Goal: Transaction & Acquisition: Purchase product/service

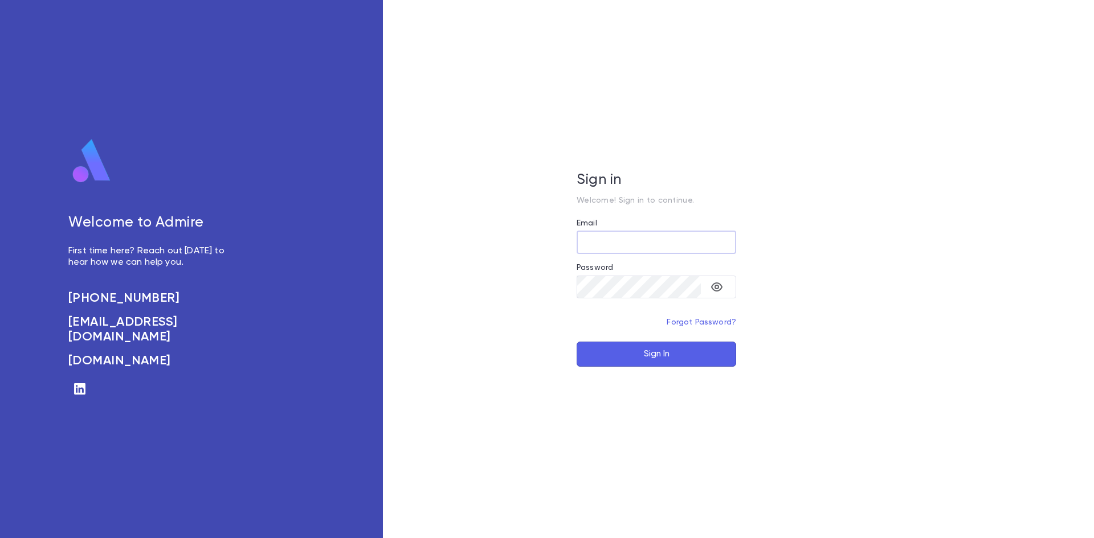
click at [626, 247] on input "Email" at bounding box center [657, 242] width 160 height 22
type input "**********"
click at [577, 342] on button "Sign In" at bounding box center [657, 354] width 160 height 25
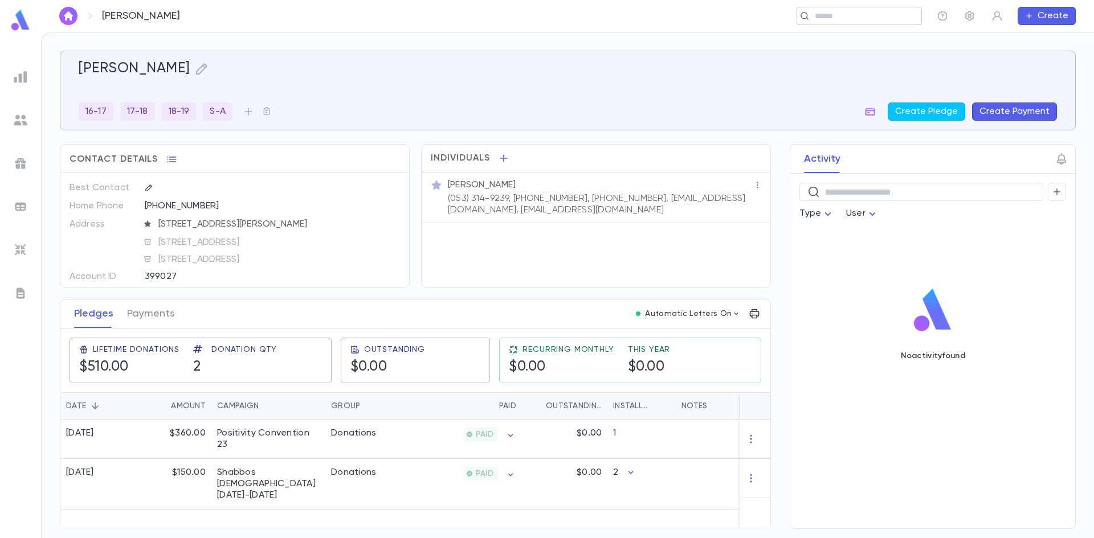
click at [815, 14] on input "text" at bounding box center [863, 16] width 105 height 11
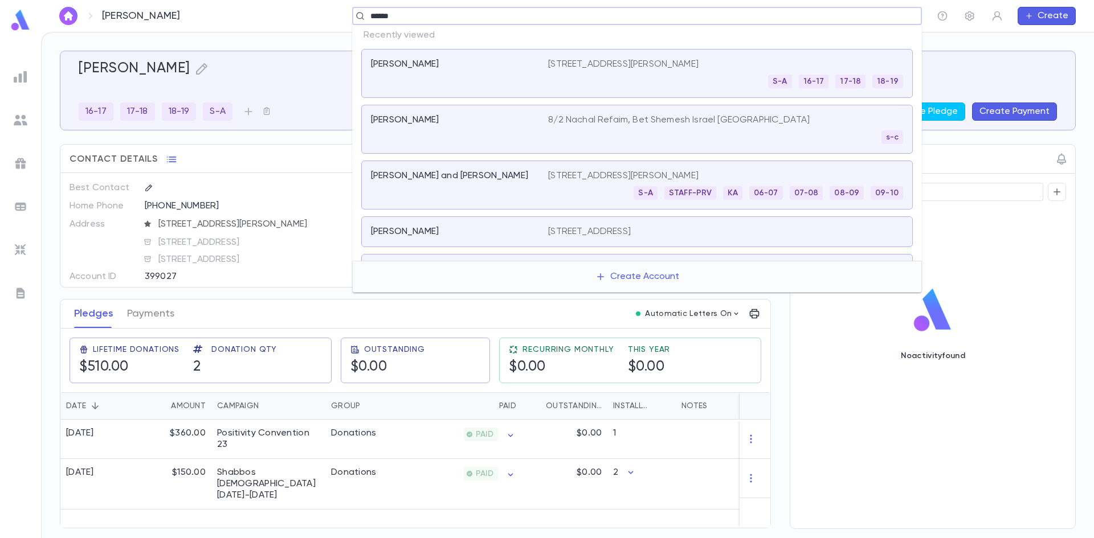
type input "*******"
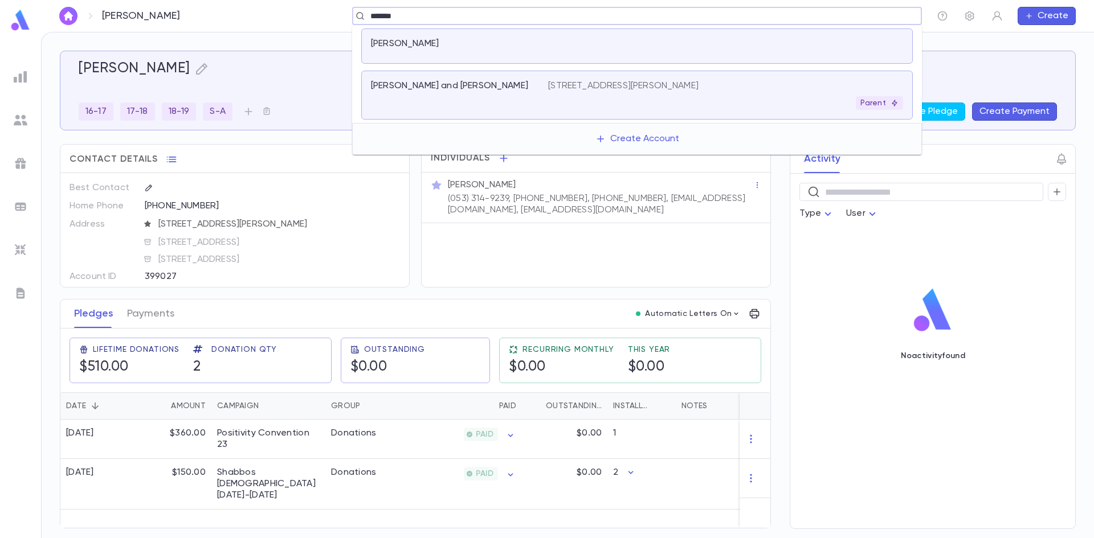
click at [622, 88] on p "14 Hastings Rd., Monsey NY 10952" at bounding box center [623, 85] width 150 height 11
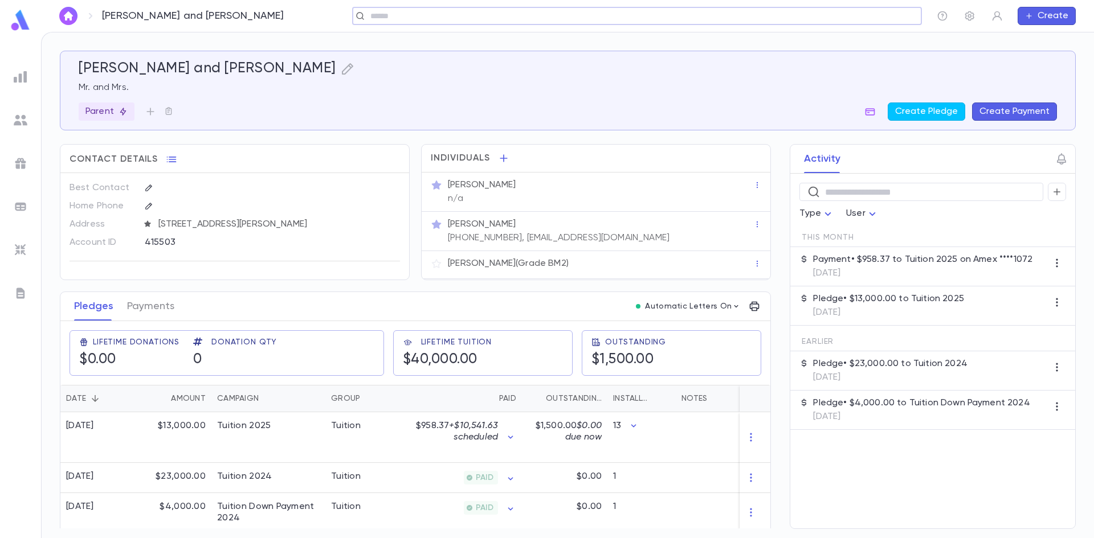
click at [990, 115] on button "Create Payment" at bounding box center [1014, 112] width 85 height 18
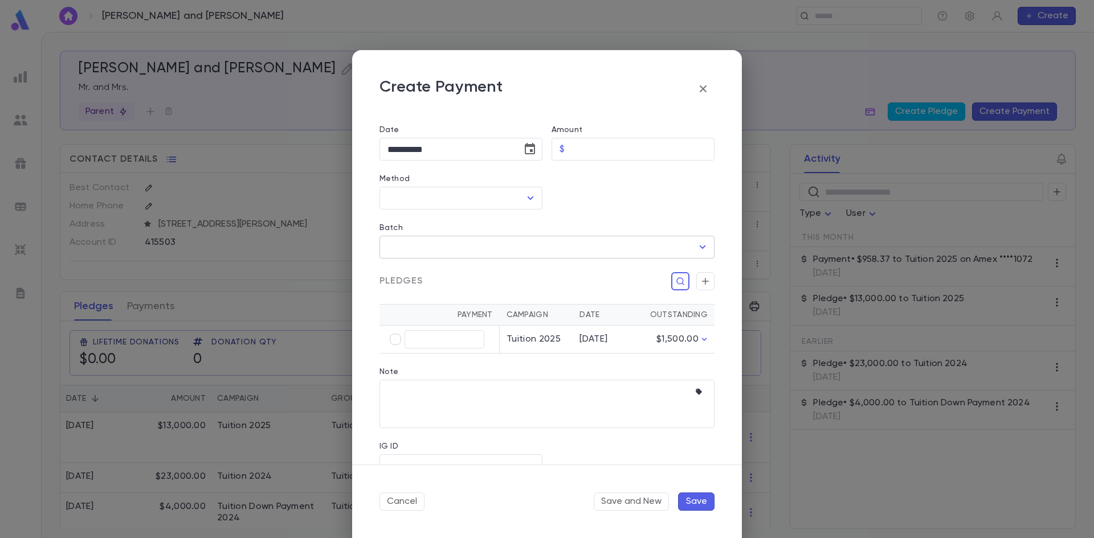
scroll to position [114, 0]
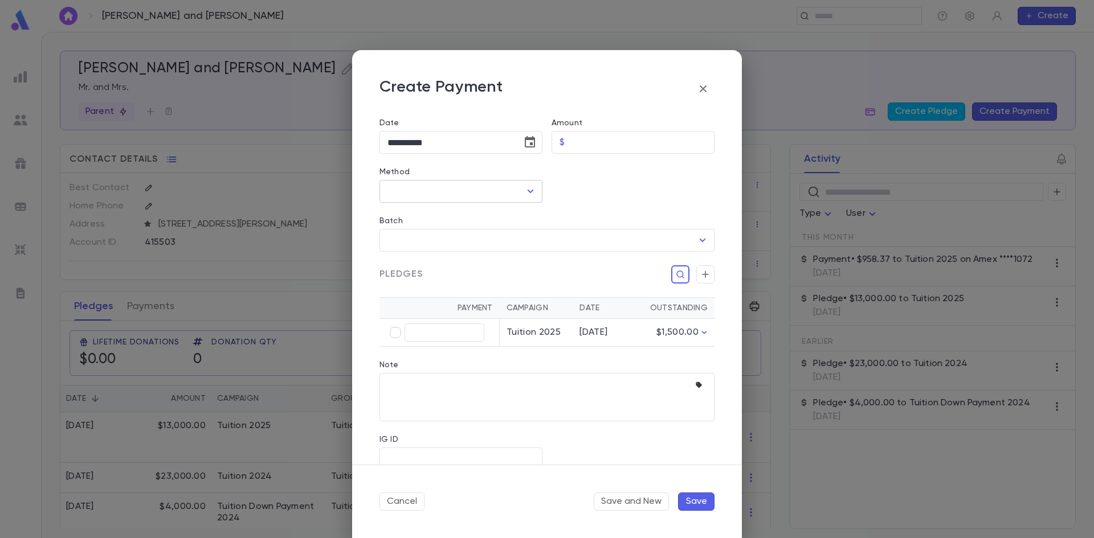
click at [481, 185] on input "Method" at bounding box center [453, 192] width 136 height 22
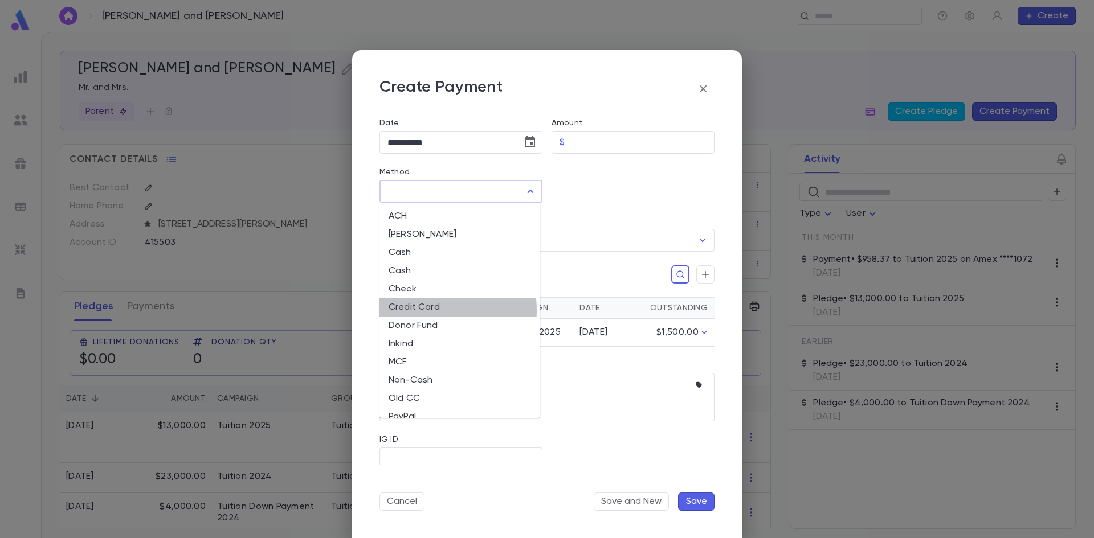
click at [416, 311] on li "Credit Card" at bounding box center [459, 308] width 161 height 18
type input "**********"
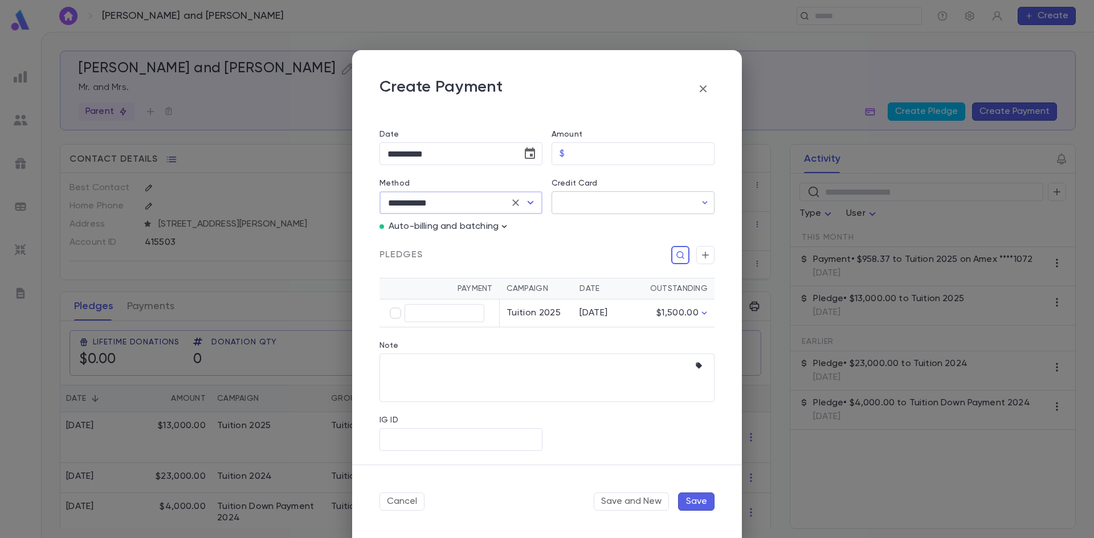
click at [602, 196] on input "Credit Card" at bounding box center [624, 203] width 144 height 22
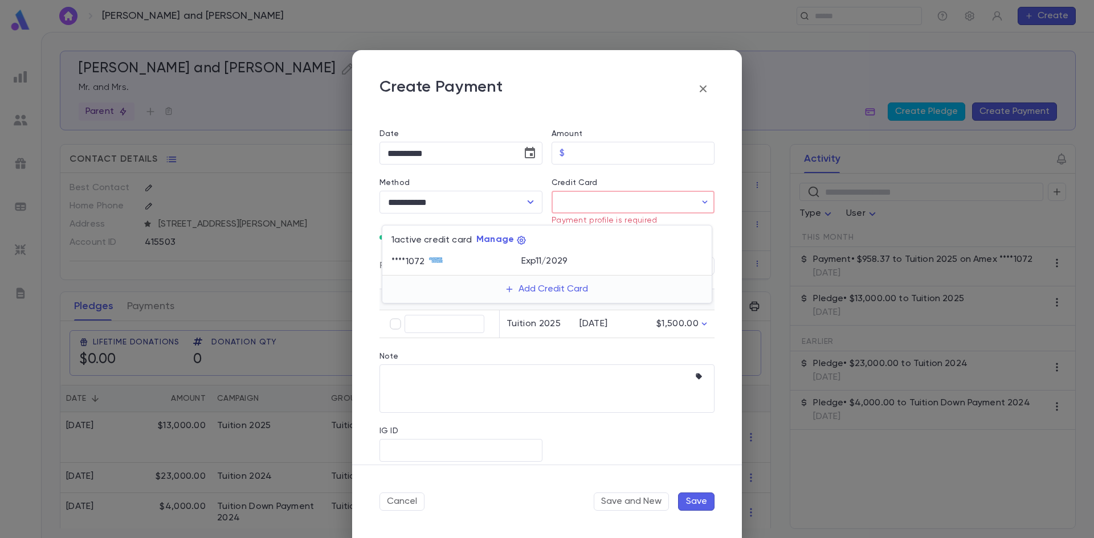
click at [490, 258] on div "**** 1072" at bounding box center [456, 262] width 130 height 17
type input "********"
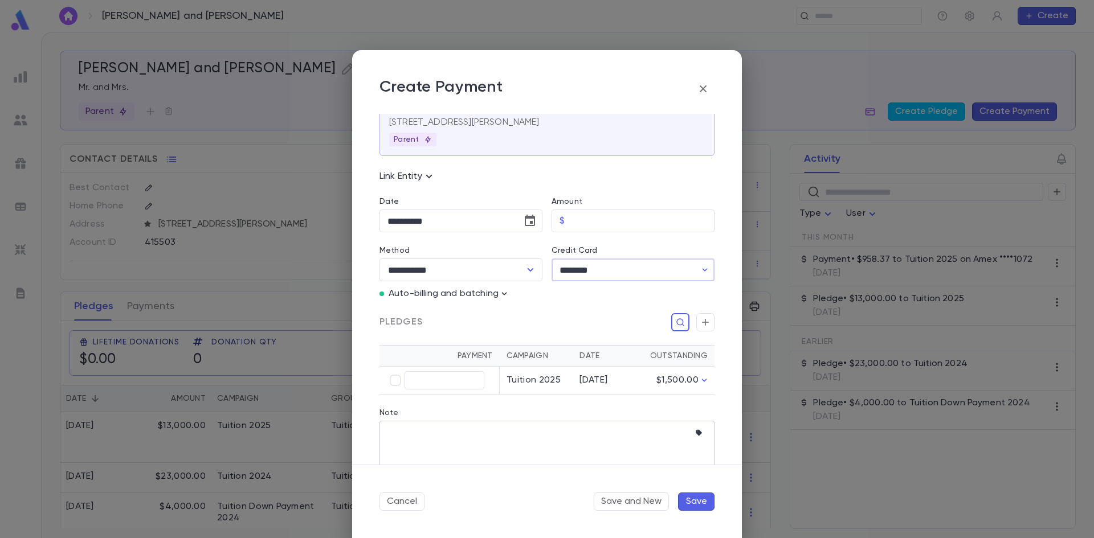
scroll to position [0, 0]
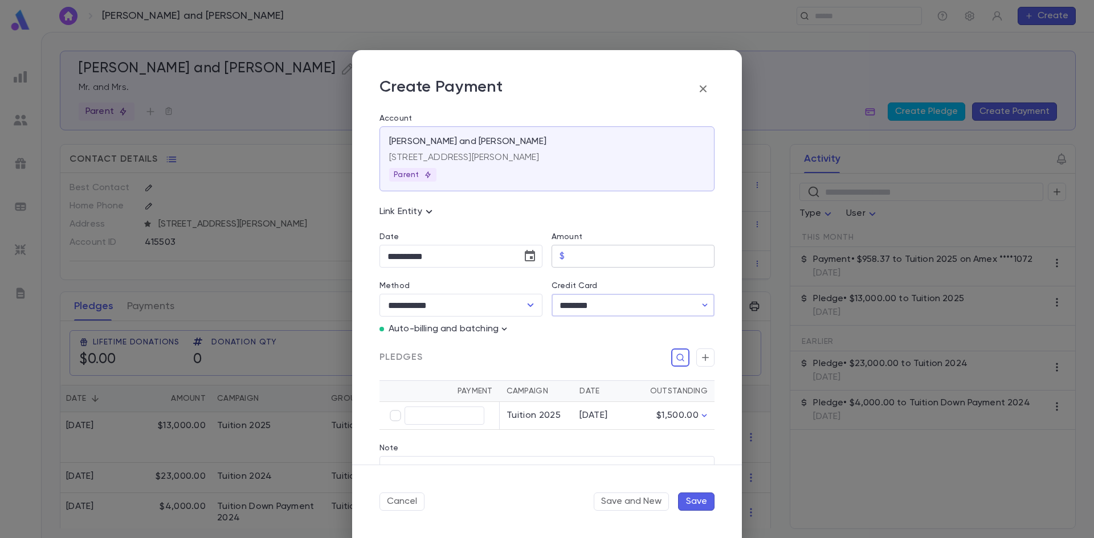
click at [594, 264] on input "Amount" at bounding box center [641, 257] width 145 height 22
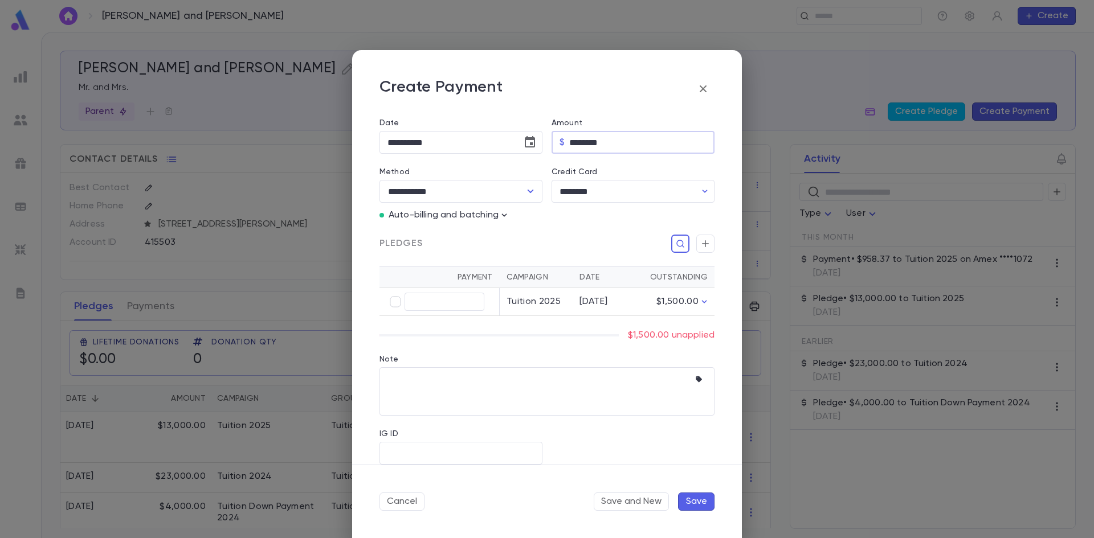
scroll to position [128, 0]
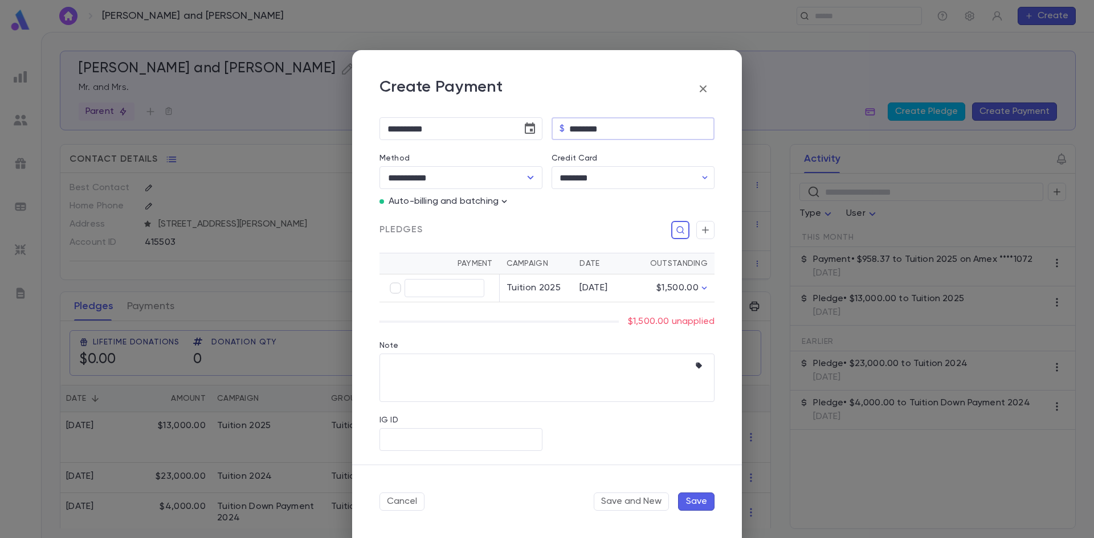
type input "********"
click at [603, 237] on div "Pledges" at bounding box center [546, 230] width 335 height 18
click at [431, 235] on div "Pledges" at bounding box center [546, 230] width 335 height 18
click at [430, 233] on div "Pledges" at bounding box center [546, 230] width 335 height 18
click at [701, 285] on icon "button" at bounding box center [704, 288] width 11 height 11
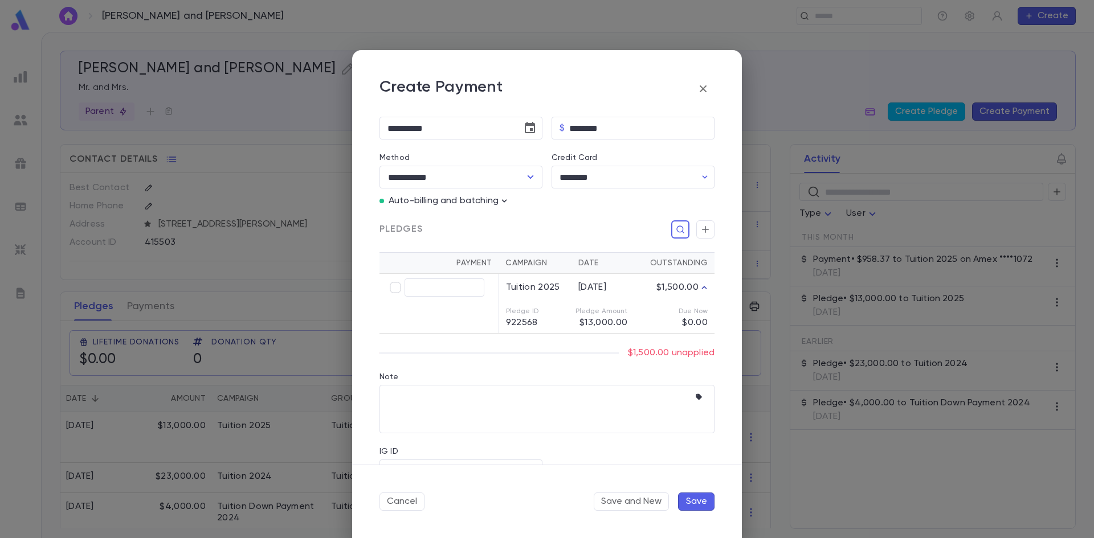
click at [701, 285] on icon "button" at bounding box center [704, 287] width 11 height 11
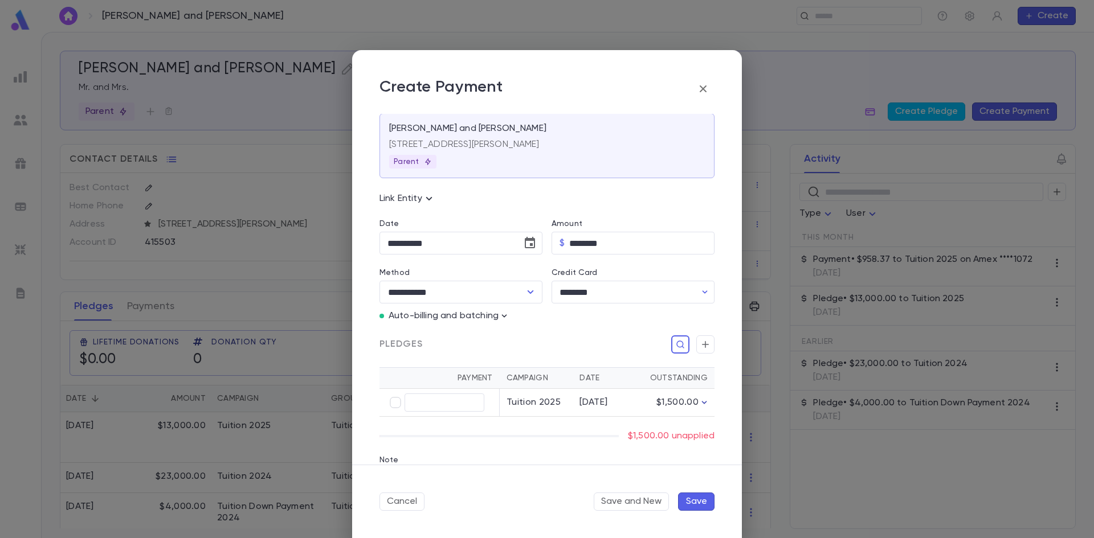
scroll to position [0, 0]
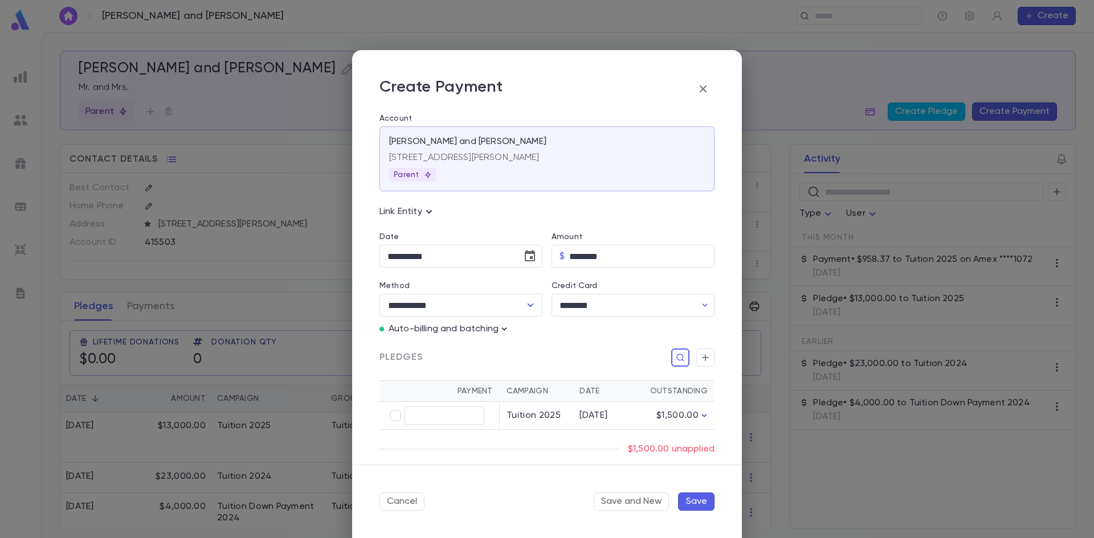
click at [504, 332] on icon "button" at bounding box center [504, 329] width 11 height 11
click at [507, 309] on div at bounding box center [547, 269] width 1094 height 538
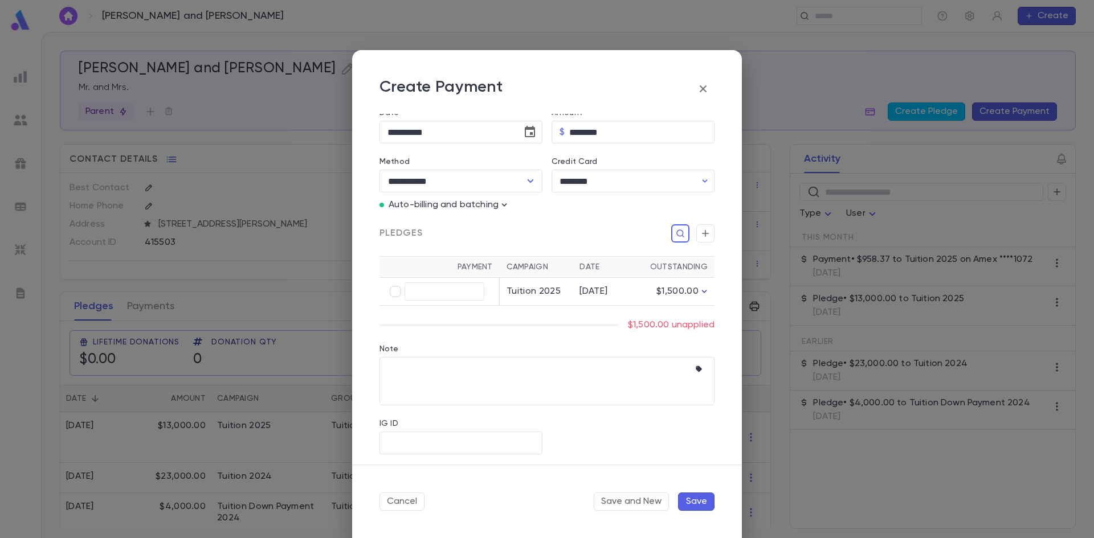
scroll to position [128, 0]
click at [670, 321] on p "$1,500.00 unapplied" at bounding box center [671, 321] width 87 height 11
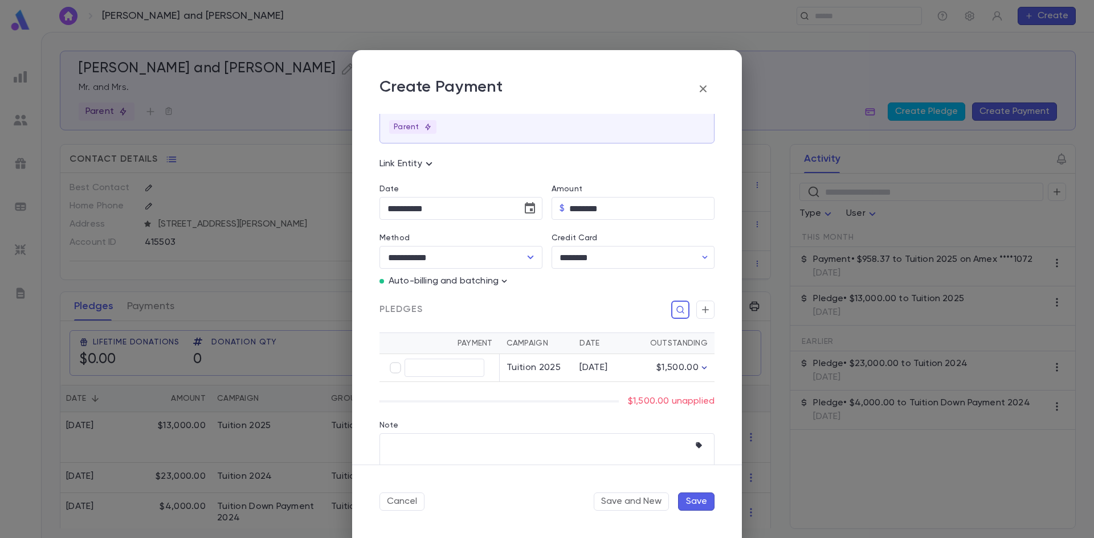
scroll to position [114, 0]
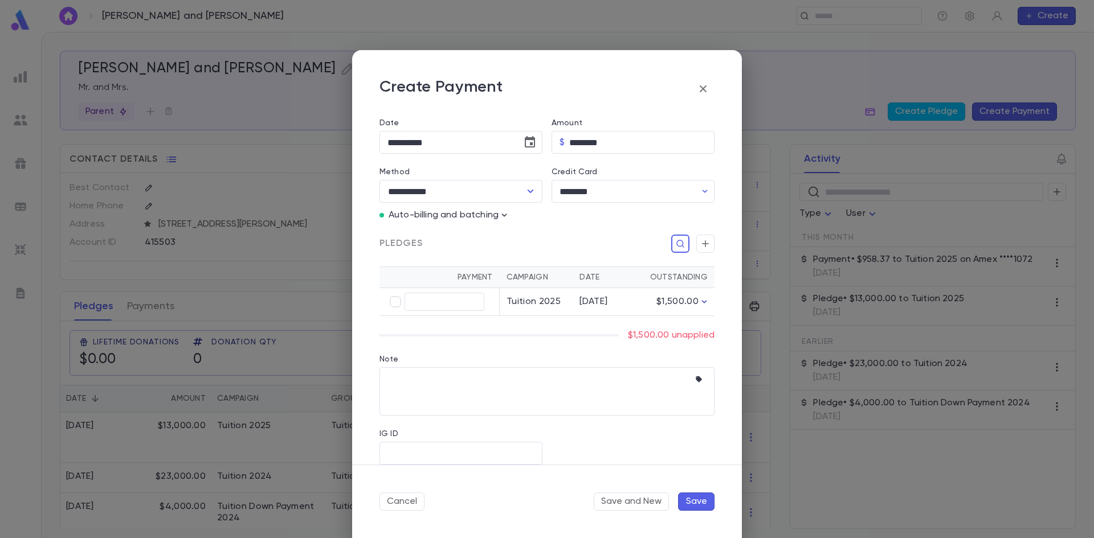
click at [684, 500] on button "Save" at bounding box center [696, 502] width 36 height 18
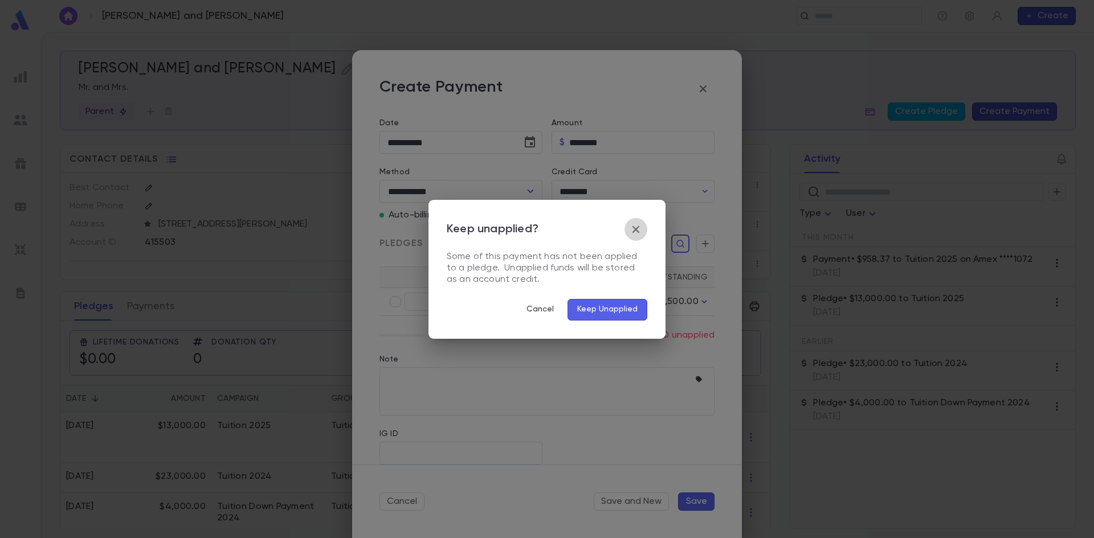
click at [634, 229] on icon "button" at bounding box center [636, 230] width 14 height 14
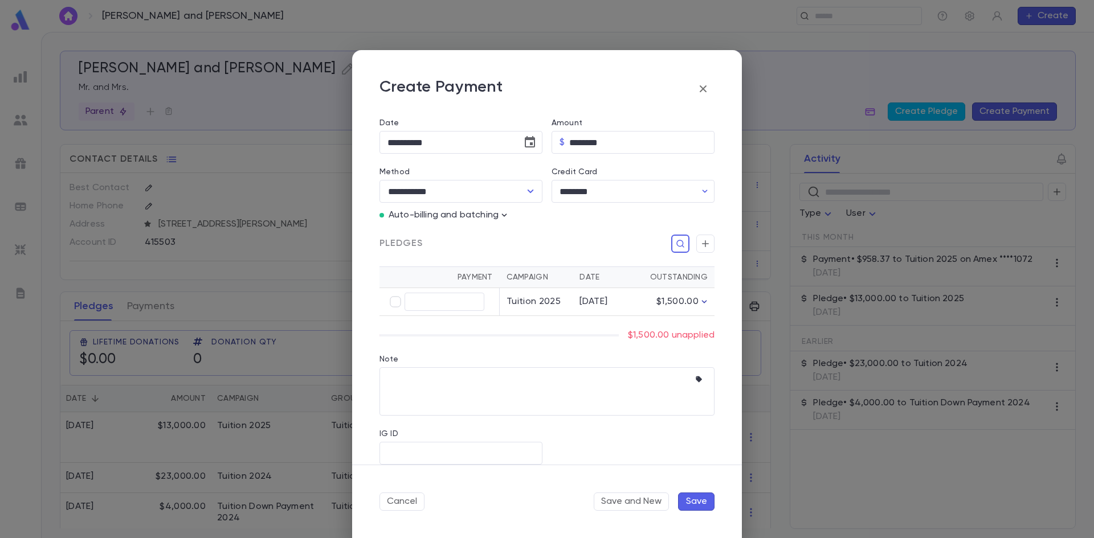
click at [627, 304] on td "9/1/25" at bounding box center [603, 302] width 61 height 28
click at [703, 303] on icon "button" at bounding box center [704, 301] width 11 height 11
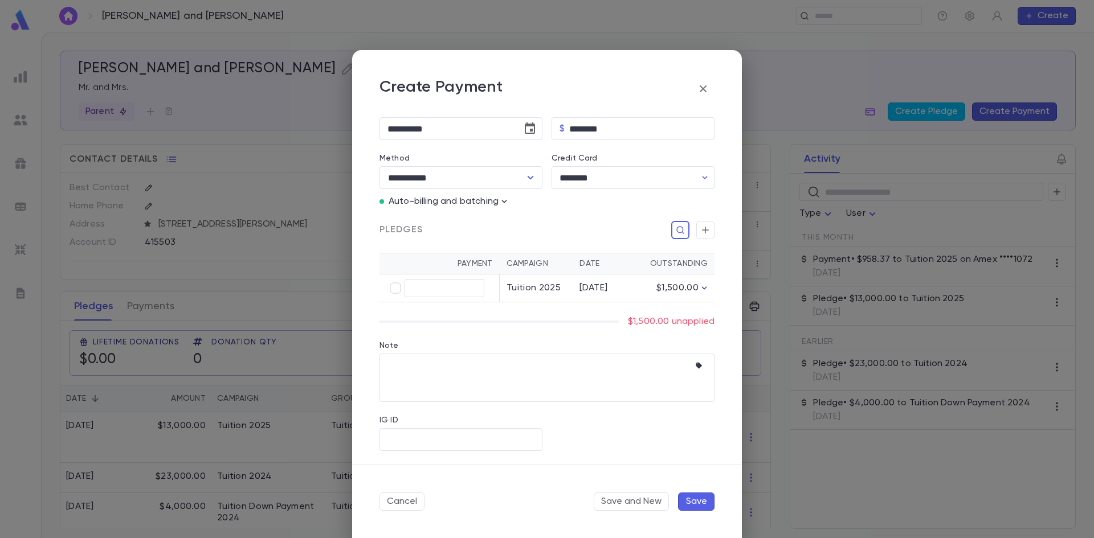
click at [705, 93] on icon "button" at bounding box center [703, 89] width 14 height 14
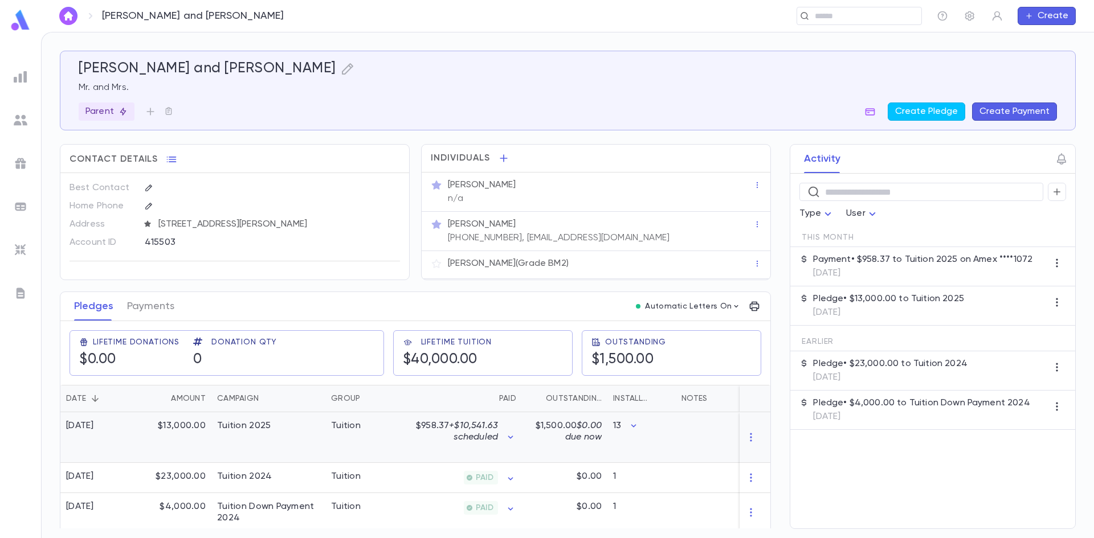
click at [447, 428] on p "$958.37 + $10,541.63 scheduled" at bounding box center [457, 431] width 82 height 23
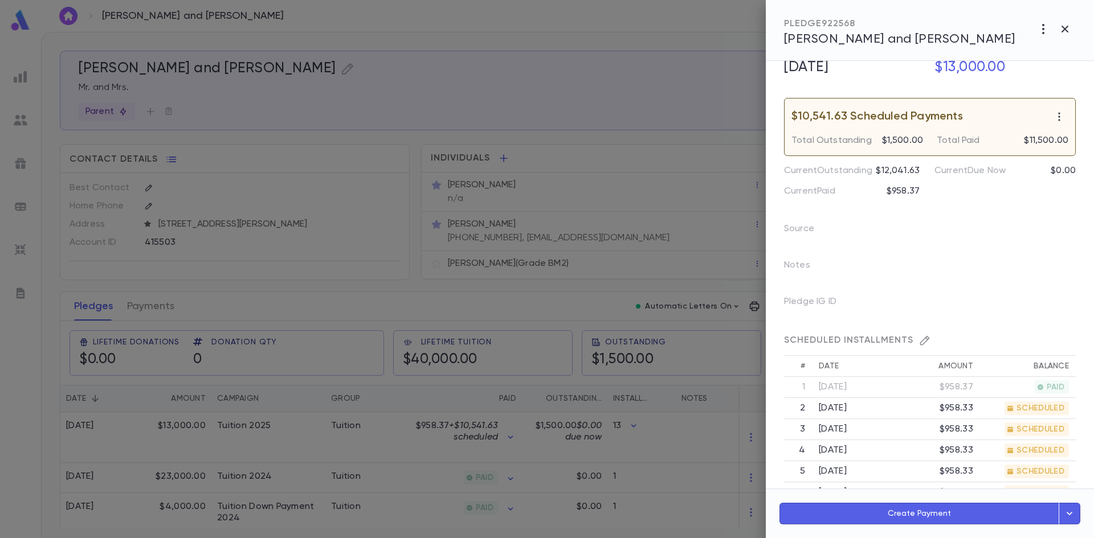
scroll to position [0, 0]
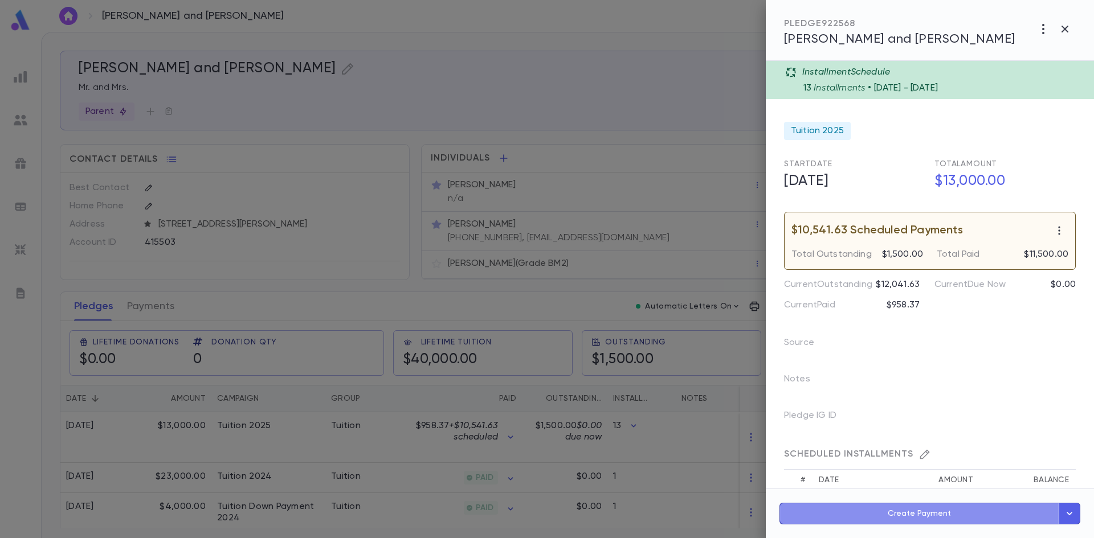
click at [959, 513] on button "Create Payment" at bounding box center [919, 514] width 280 height 22
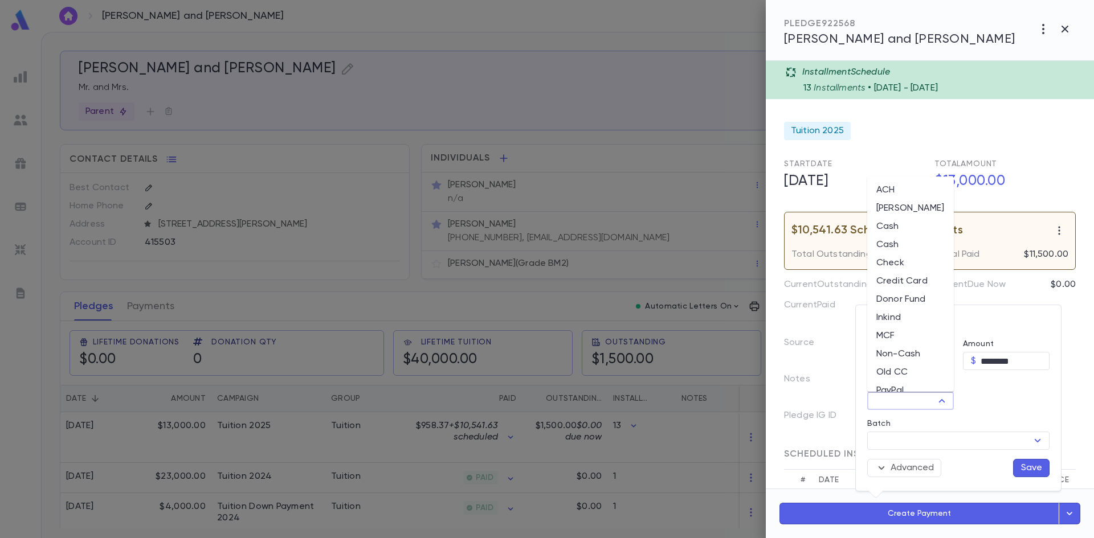
click at [925, 404] on input "Method" at bounding box center [901, 401] width 61 height 16
click at [911, 281] on li "Credit Card" at bounding box center [910, 281] width 87 height 18
type input "**********"
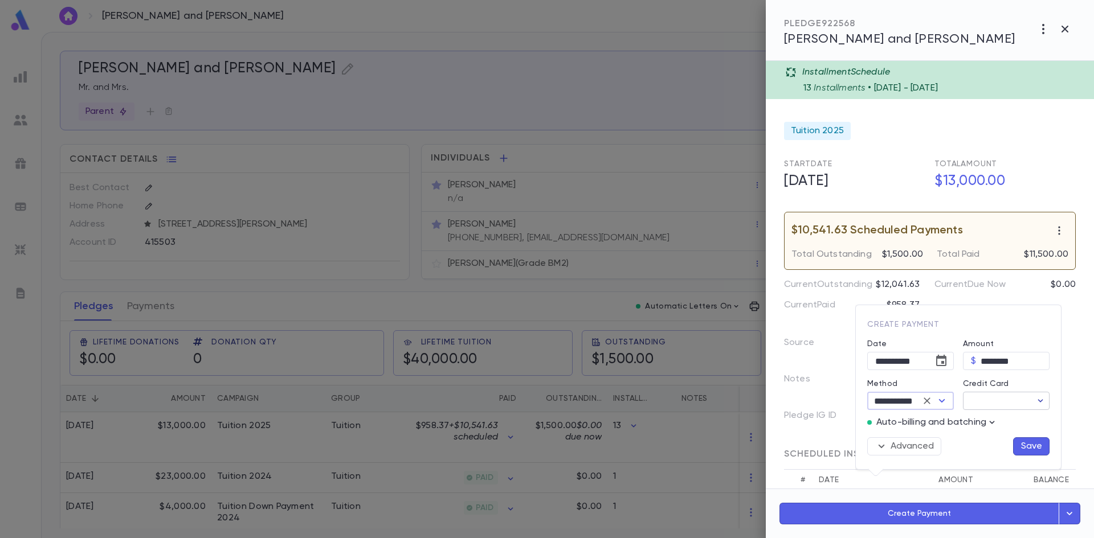
click at [1036, 397] on icon "button" at bounding box center [1040, 400] width 11 height 11
click at [975, 447] on p "Exp 11 / 2029" at bounding box center [970, 446] width 47 height 11
type input "********"
click at [1031, 444] on button "Save" at bounding box center [1031, 447] width 36 height 18
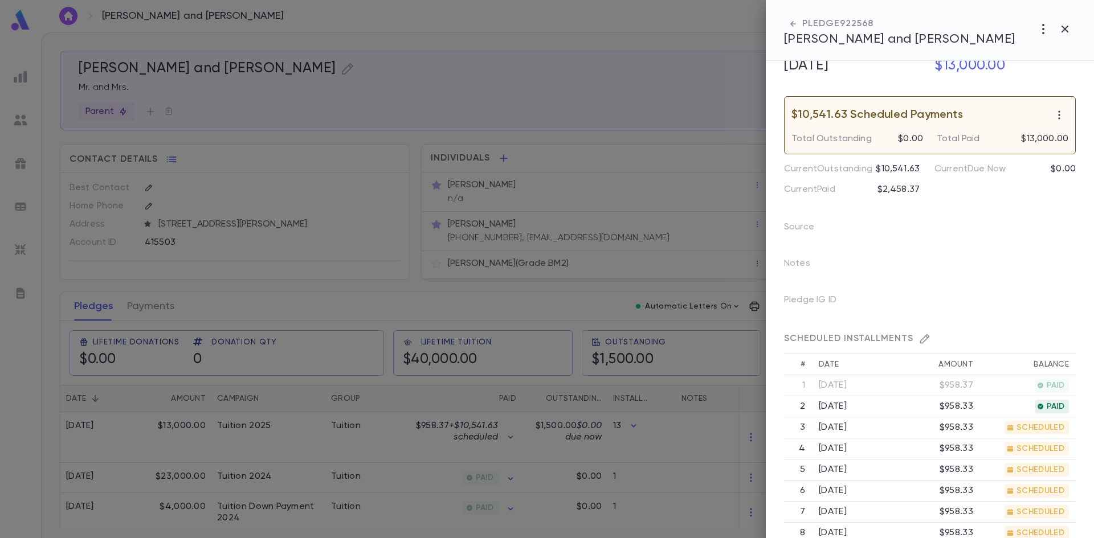
scroll to position [114, 0]
click at [732, 358] on div at bounding box center [547, 269] width 1094 height 538
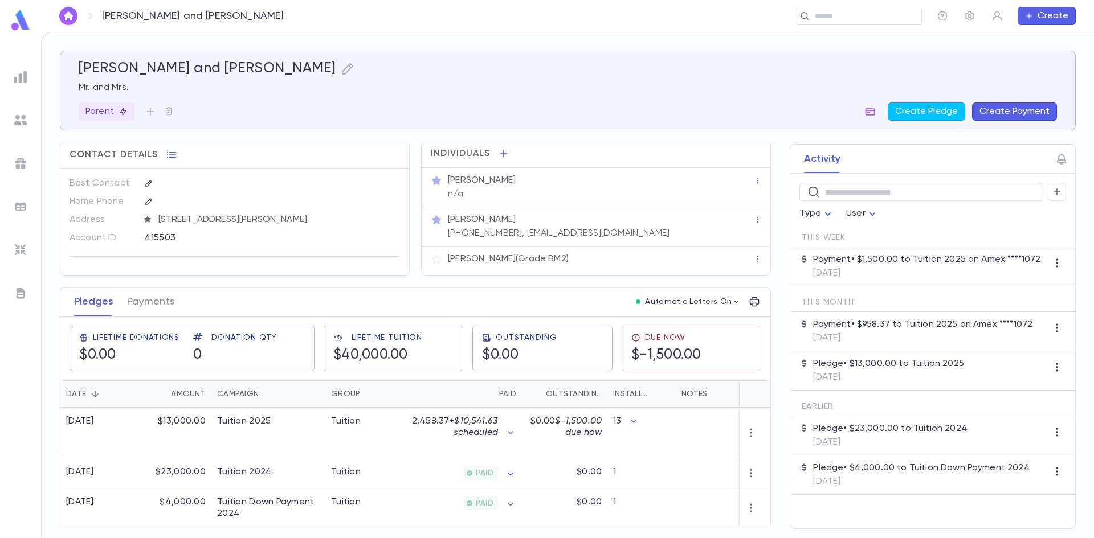
scroll to position [9, 0]
click at [639, 436] on div "13" at bounding box center [641, 433] width 68 height 51
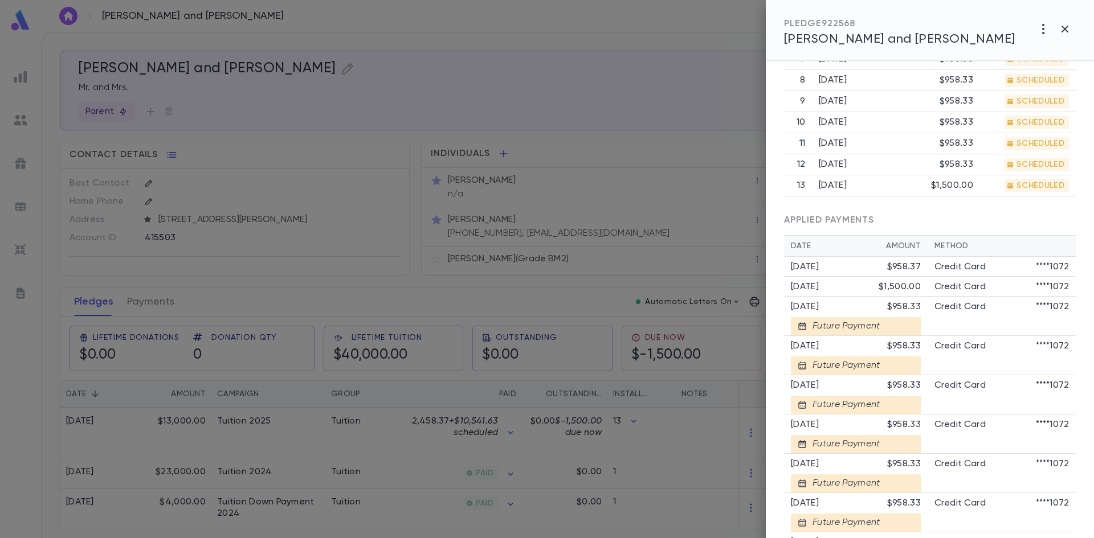
scroll to position [570, 0]
click at [908, 291] on div "$1,500.00" at bounding box center [900, 285] width 42 height 11
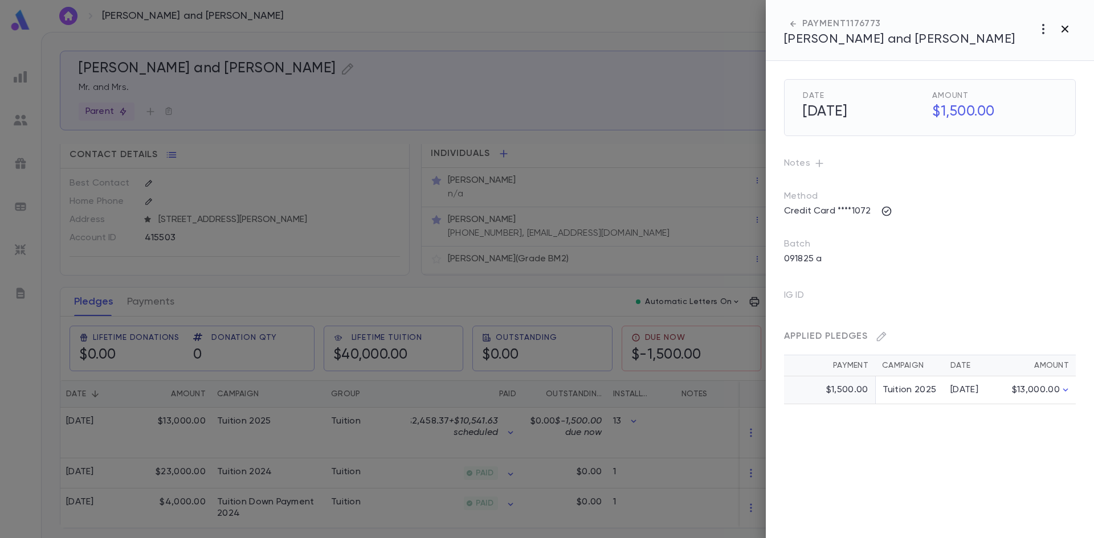
click at [1071, 28] on icon "button" at bounding box center [1065, 29] width 14 height 14
